Goal: Task Accomplishment & Management: Use online tool/utility

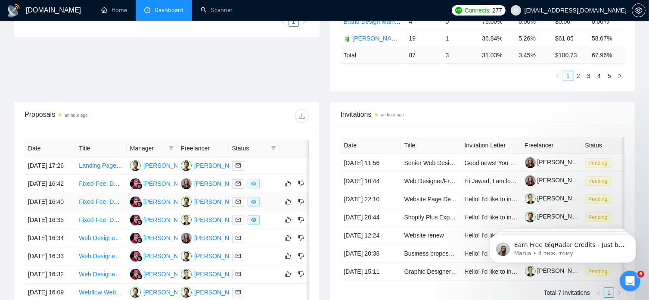
click at [111, 205] on link "Fixed-Fee: Design 4 Enterprise “Edge Cards” (1-page each) — InDesign → Print & …" at bounding box center [203, 201] width 248 height 7
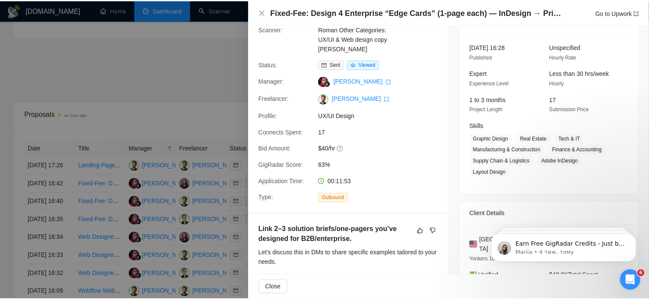
scroll to position [43, 0]
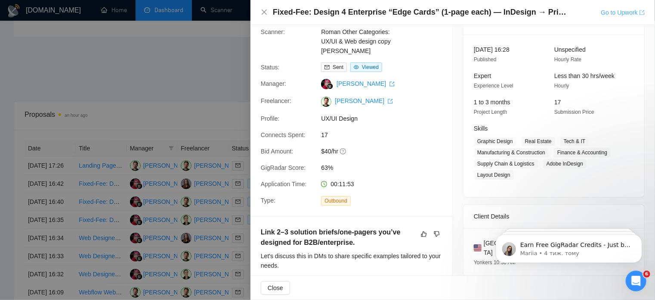
click at [640, 12] on icon "export" at bounding box center [642, 12] width 5 height 5
click at [136, 84] on div at bounding box center [327, 150] width 655 height 300
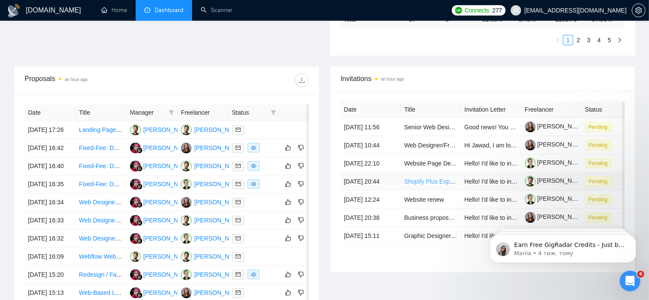
scroll to position [286, 0]
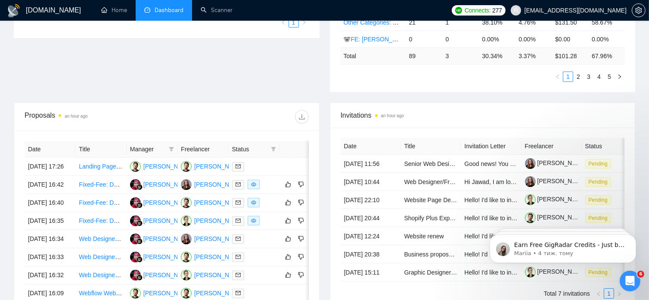
scroll to position [250, 0]
click at [242, 143] on span "Status" at bounding box center [249, 147] width 35 height 9
click at [248, 143] on span "Status" at bounding box center [249, 147] width 35 height 9
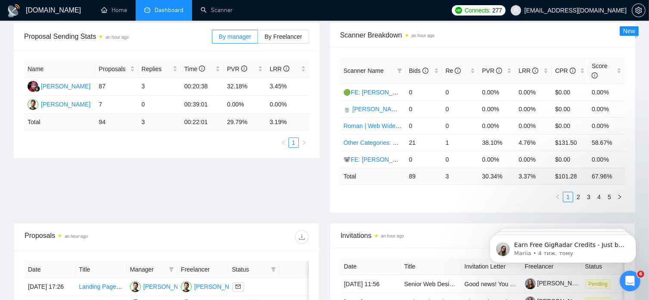
scroll to position [0, 0]
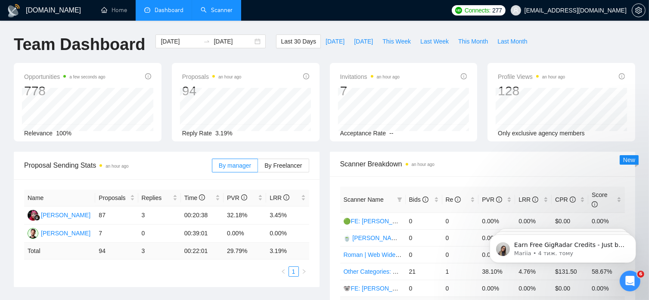
click at [227, 9] on link "Scanner" at bounding box center [217, 9] width 32 height 7
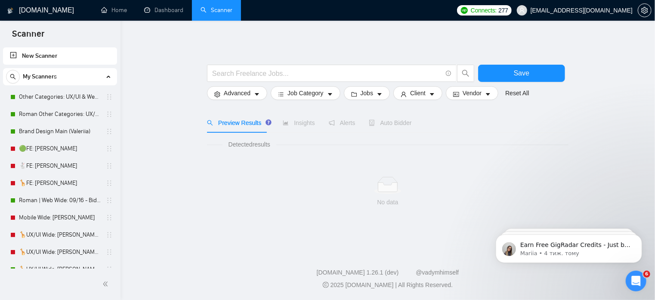
click at [203, 220] on main "Save Advanced Job Category Jobs Client Vendor Reset All Preview Results Insight…" at bounding box center [387, 133] width 507 height 199
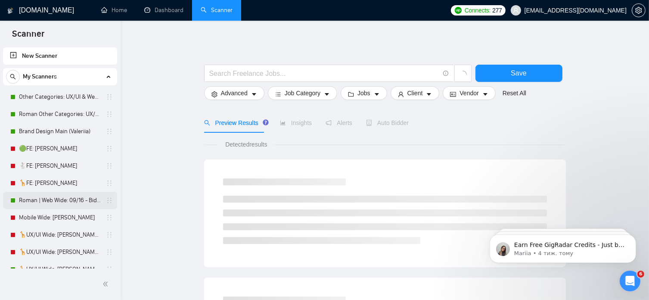
click at [77, 201] on link "Roman | Web Wide: 09/16 - Bid in Range" at bounding box center [60, 200] width 82 height 17
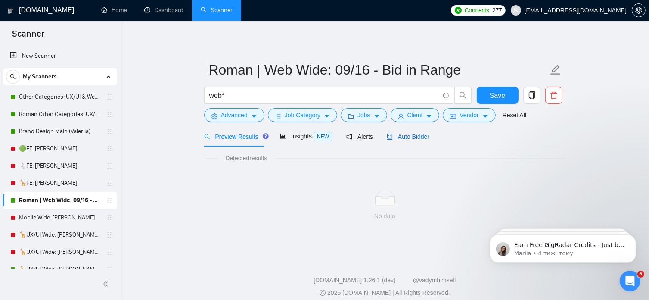
click at [407, 136] on span "Auto Bidder" at bounding box center [408, 136] width 43 height 7
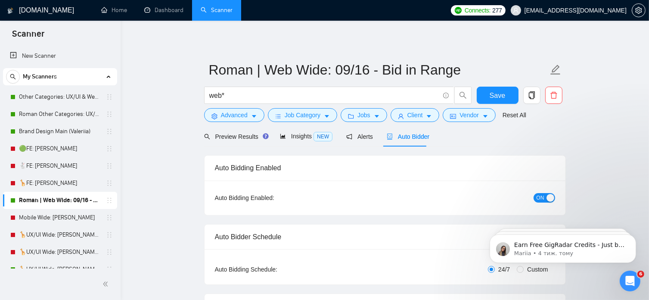
radio input "false"
radio input "true"
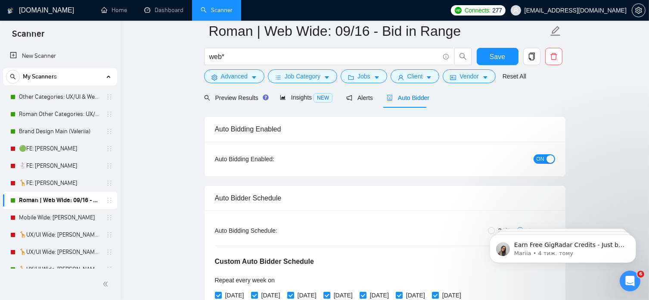
scroll to position [26, 0]
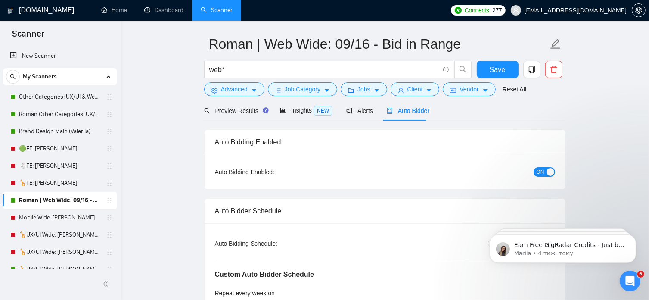
click at [536, 171] on span "ON" at bounding box center [540, 171] width 8 height 9
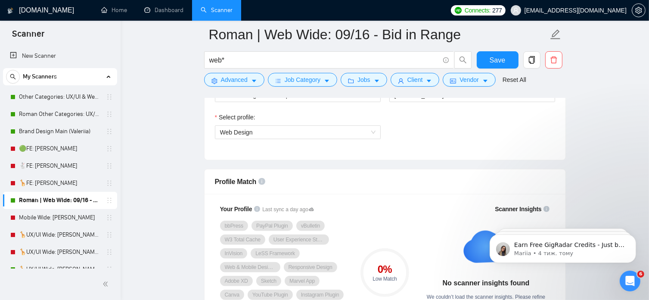
scroll to position [607, 0]
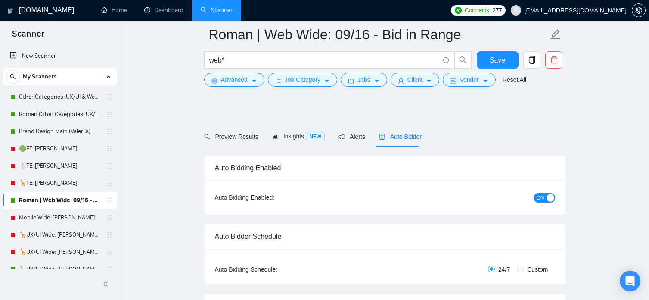
radio input "false"
radio input "true"
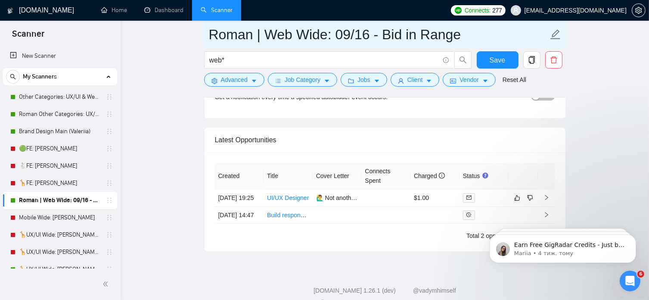
scroll to position [2277, 0]
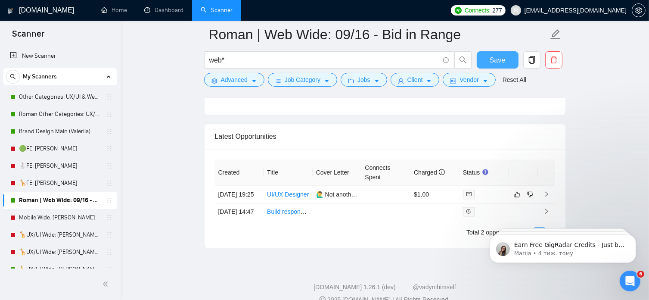
click at [503, 60] on span "Save" at bounding box center [496, 60] width 15 height 11
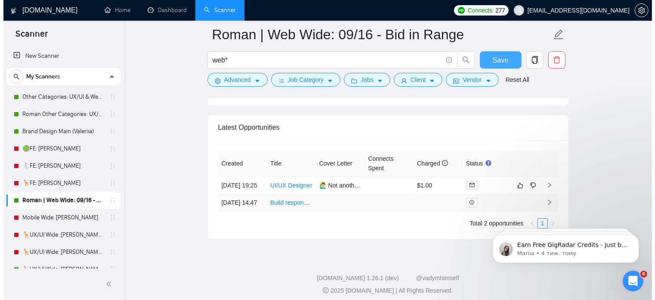
scroll to position [2306, 0]
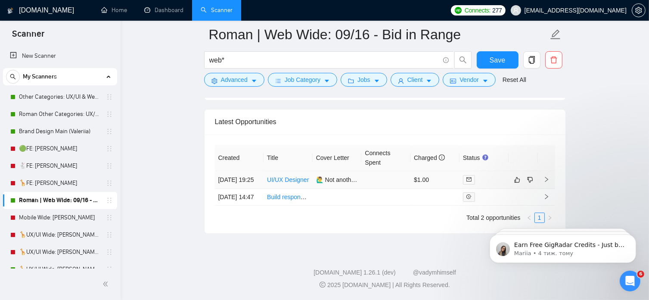
click at [288, 176] on link "UI/UX Designer" at bounding box center [288, 179] width 42 height 7
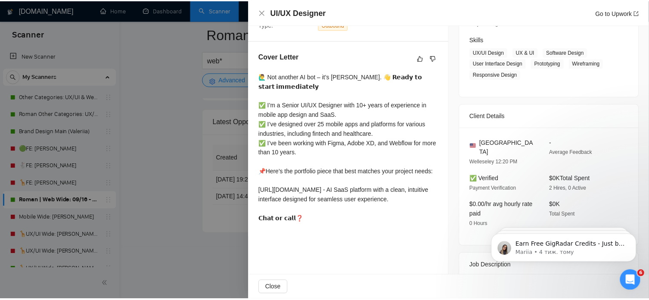
scroll to position [132, 0]
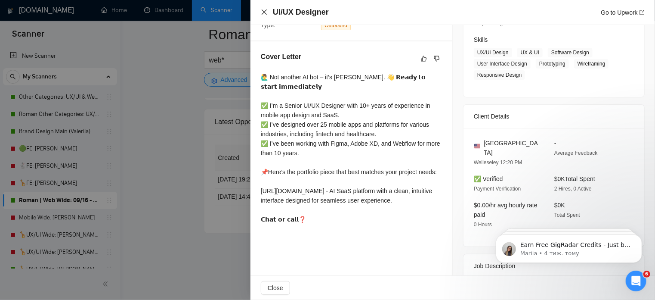
click at [267, 11] on icon "close" at bounding box center [264, 12] width 7 height 7
